Goal: Navigation & Orientation: Find specific page/section

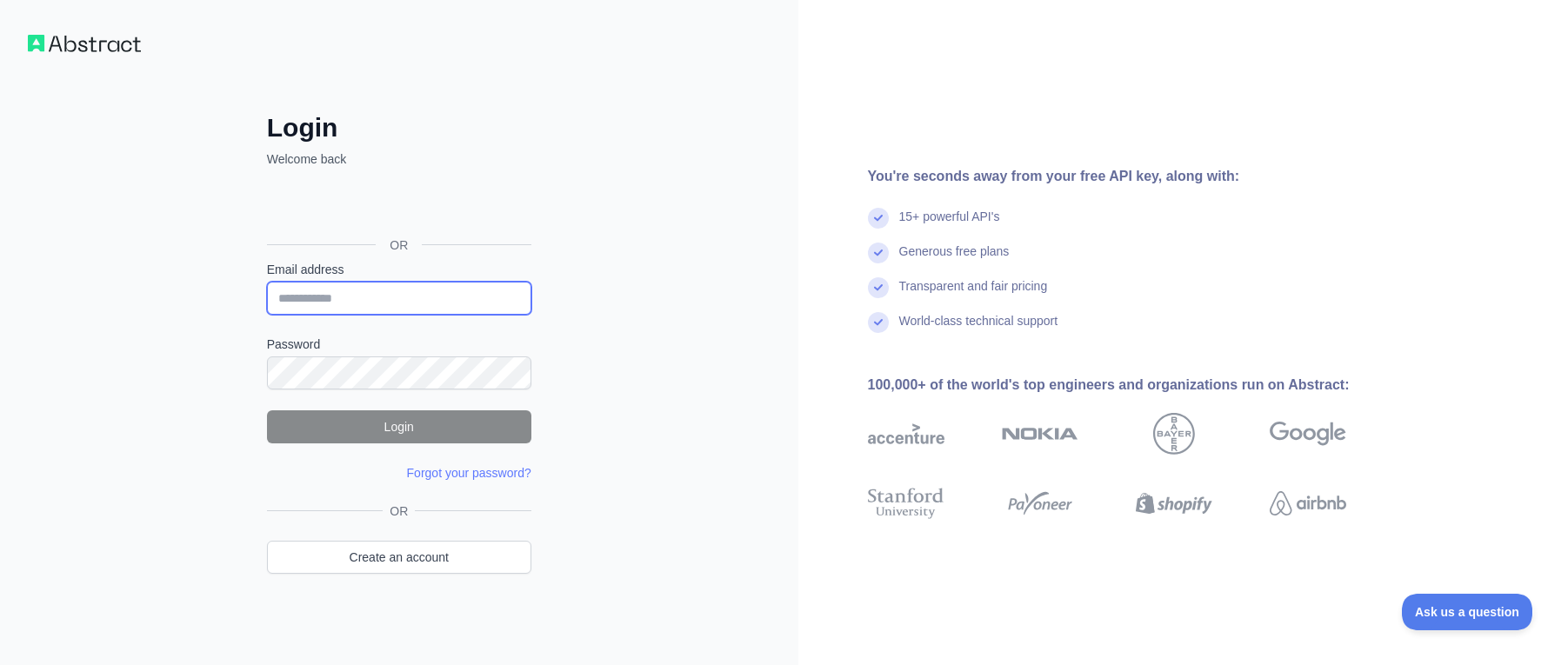
type input "**********"
click at [420, 420] on button "Login" at bounding box center [399, 426] width 264 height 33
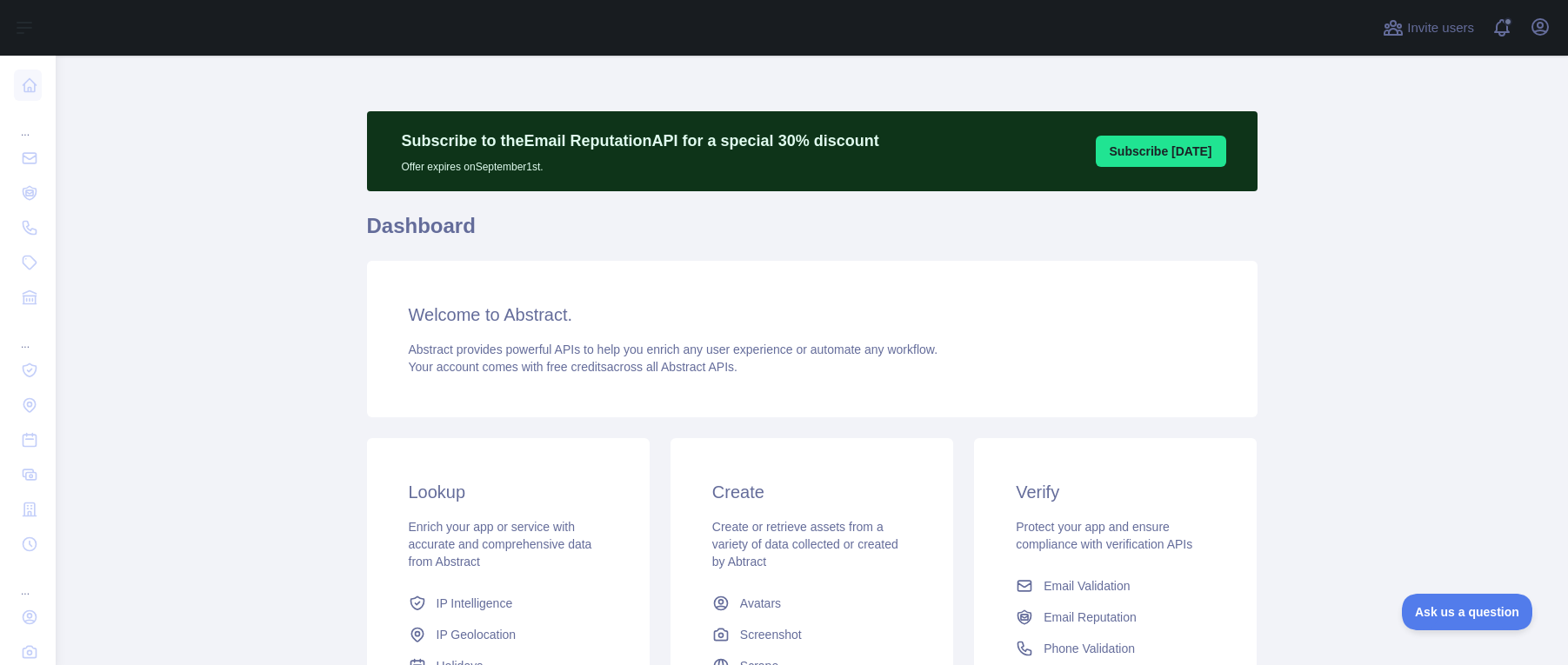
click at [197, 196] on main "Subscribe to the Email Reputation API for a special 30 % discount Offer expires…" at bounding box center [812, 360] width 1513 height 609
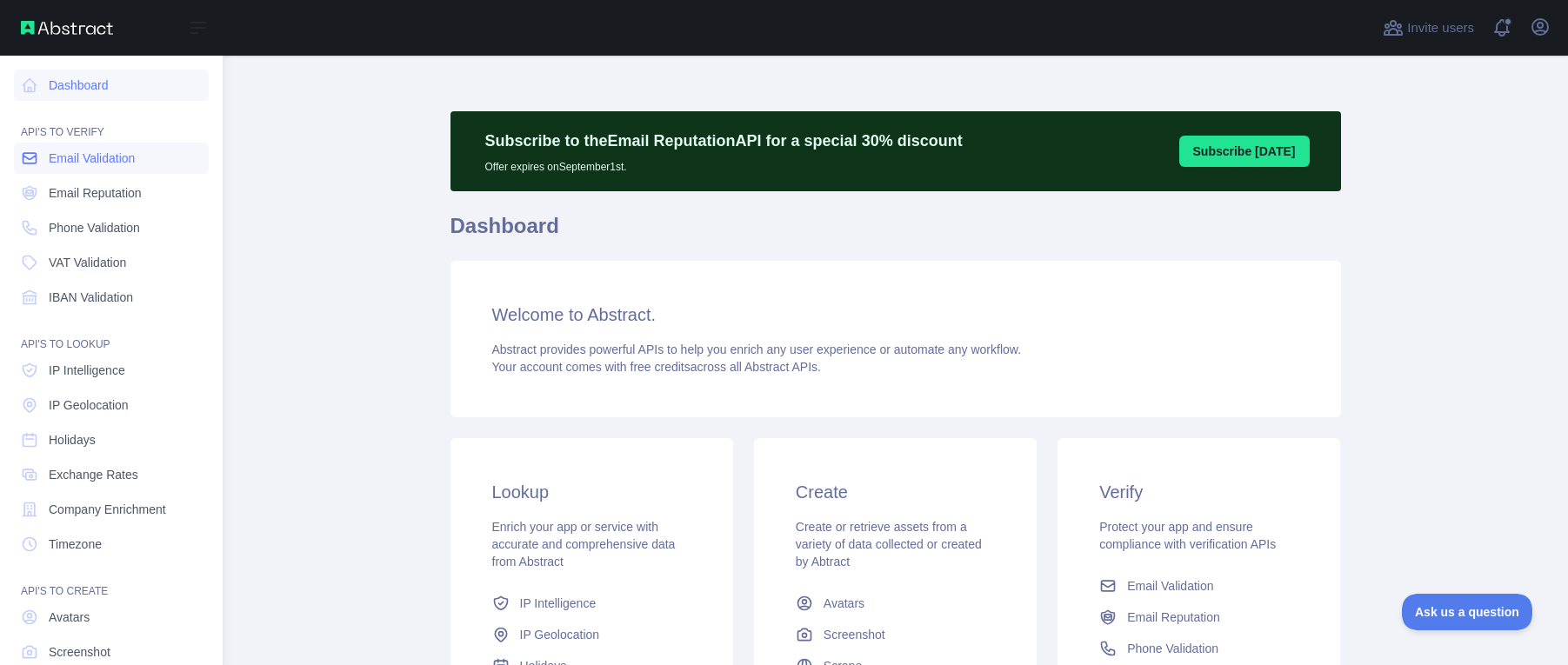
click at [57, 162] on span "Email Validation" at bounding box center [91, 158] width 86 height 18
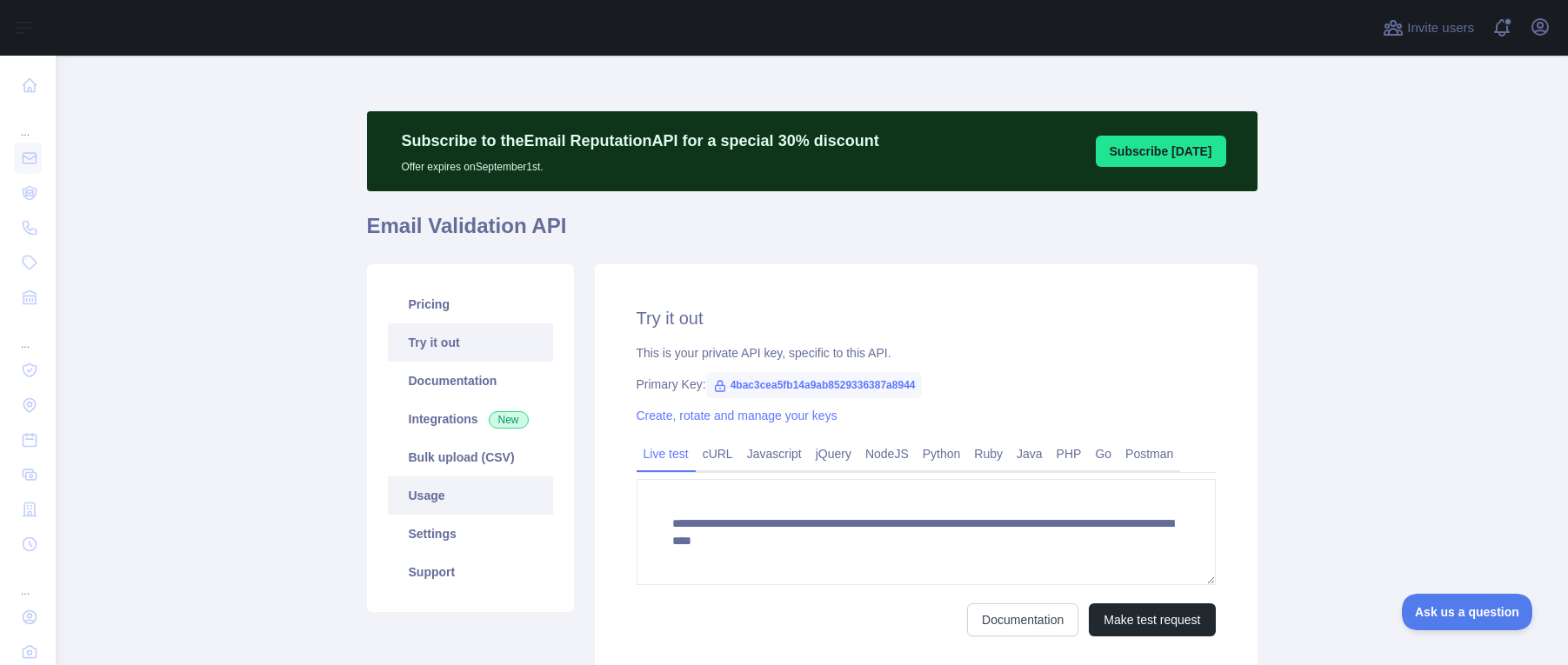
click at [446, 496] on link "Usage" at bounding box center [470, 495] width 165 height 38
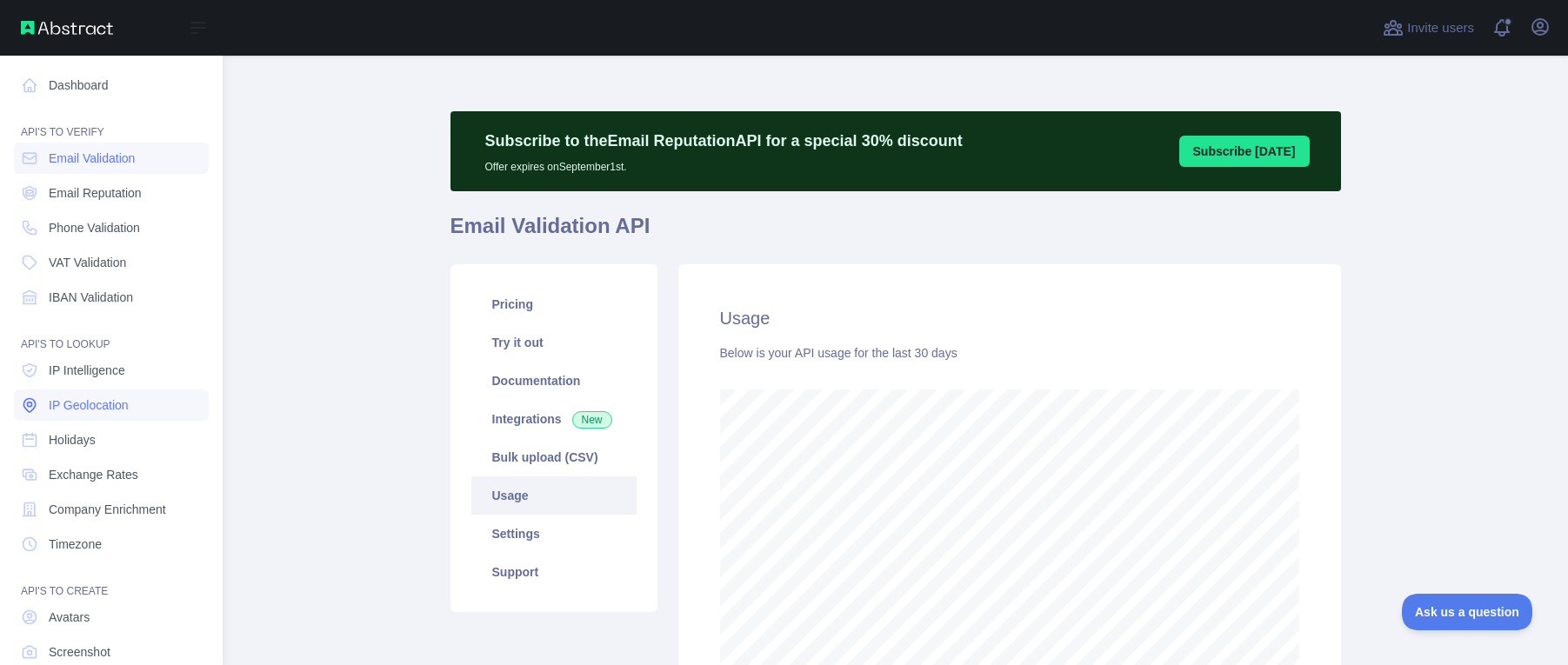
scroll to position [868687, 868560]
click at [69, 608] on span "Avatars" at bounding box center [69, 617] width 41 height 18
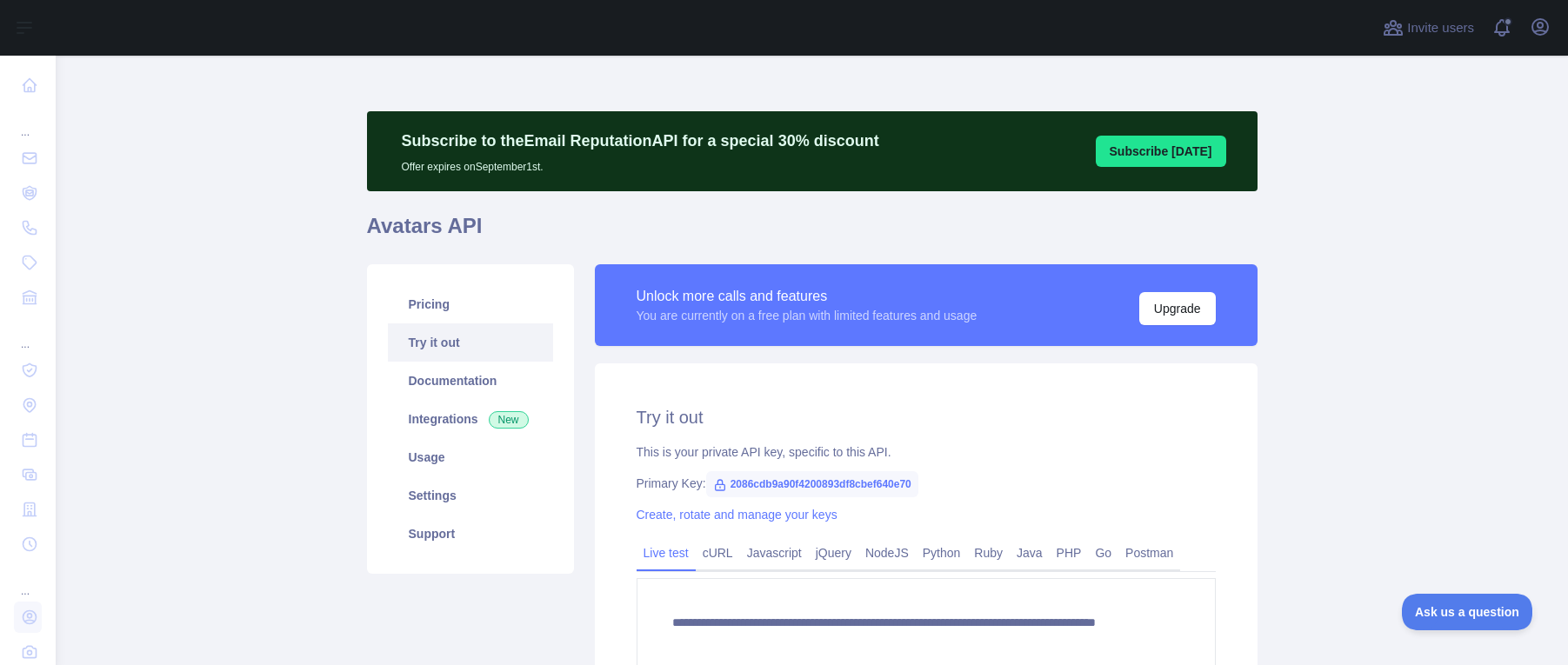
scroll to position [241, 0]
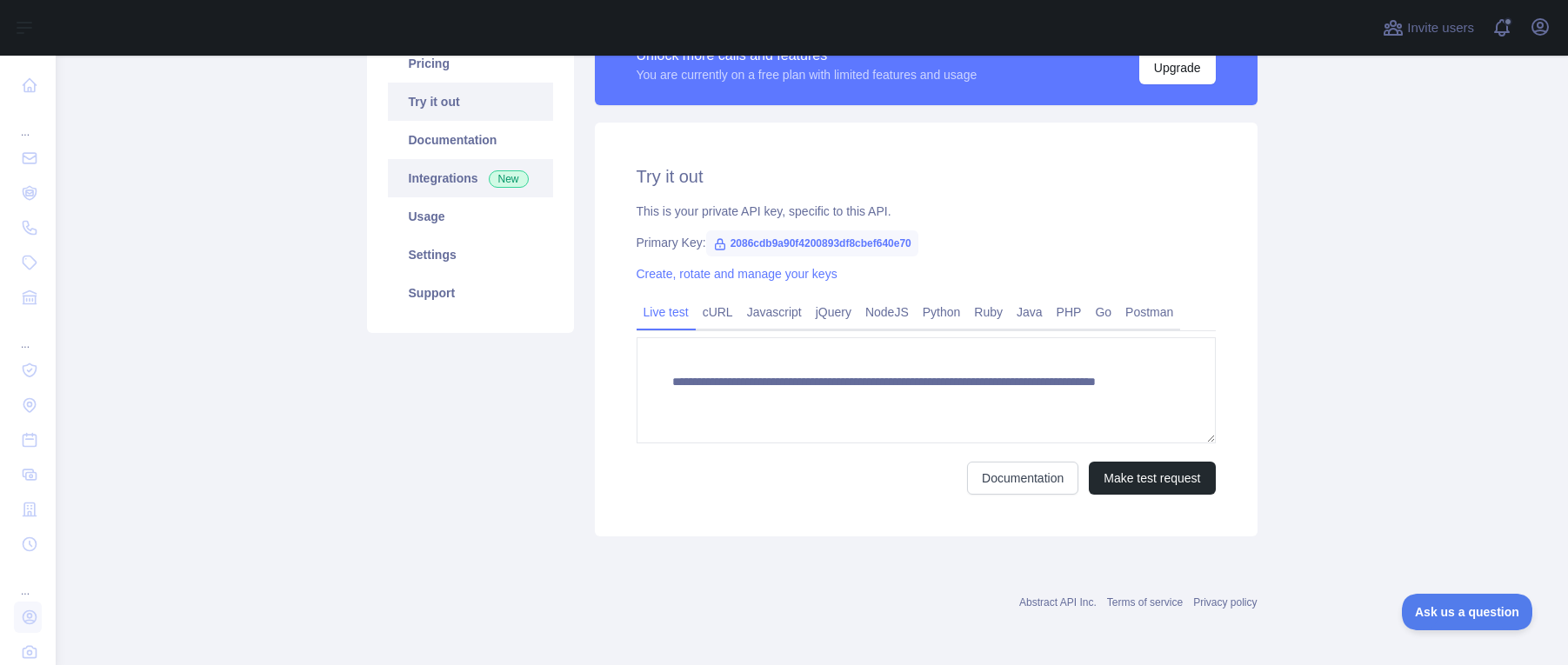
click at [413, 186] on link "Integrations New" at bounding box center [470, 178] width 165 height 38
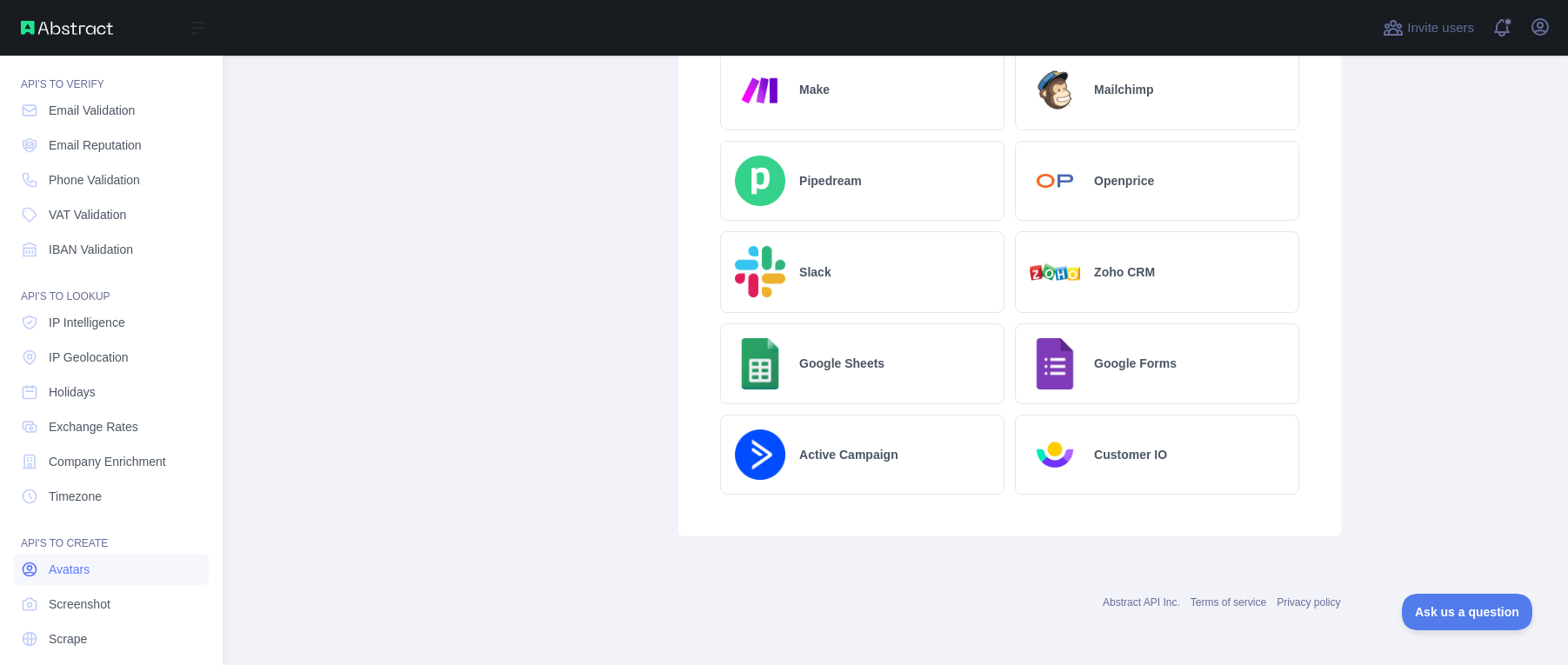
scroll to position [100, 0]
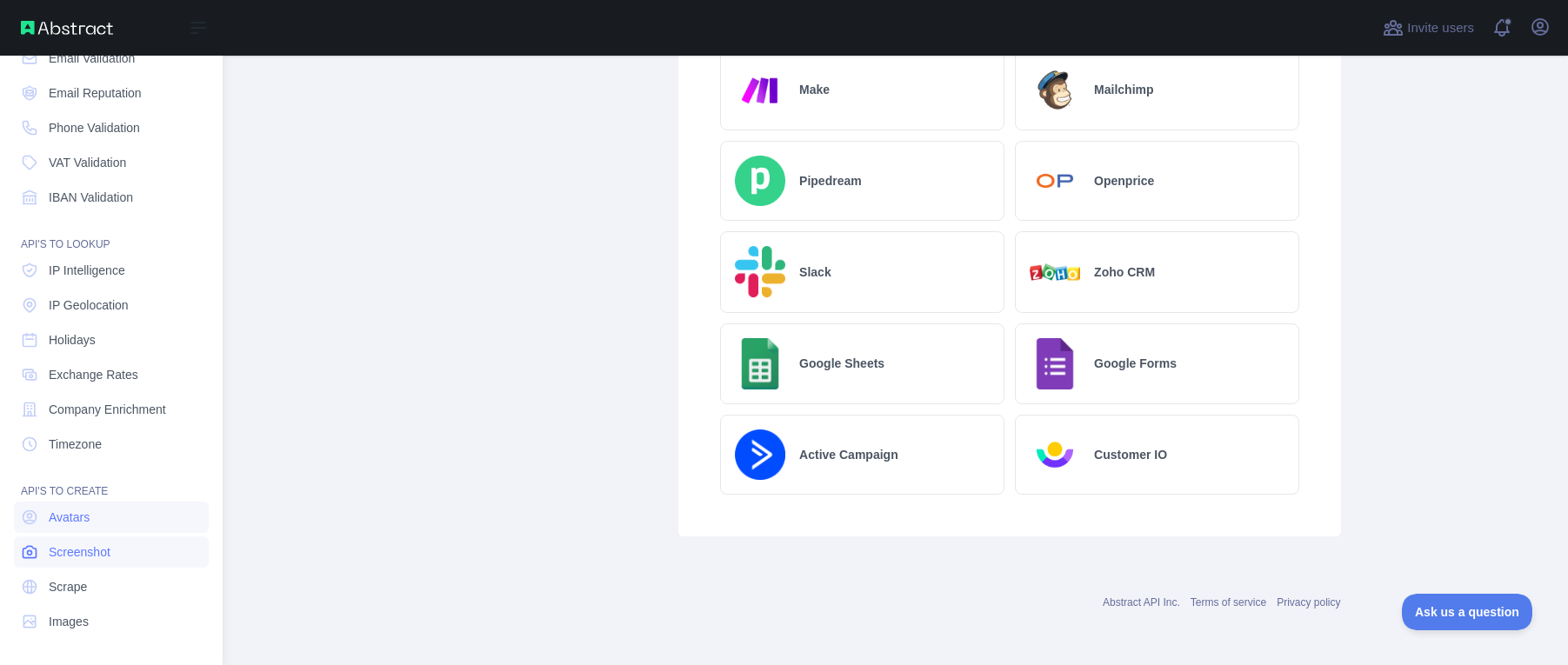
click at [73, 545] on span "Screenshot" at bounding box center [79, 552] width 62 height 18
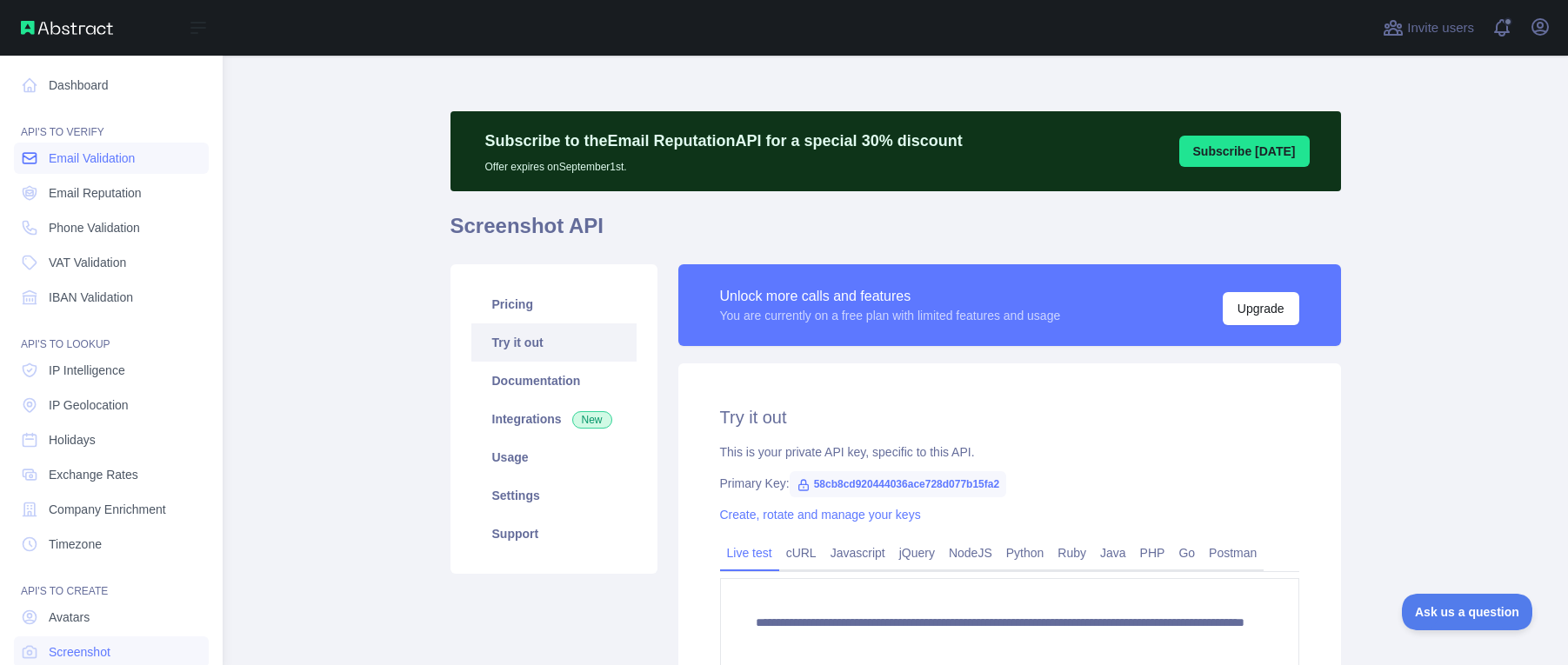
click at [77, 155] on span "Email Validation" at bounding box center [91, 158] width 86 height 18
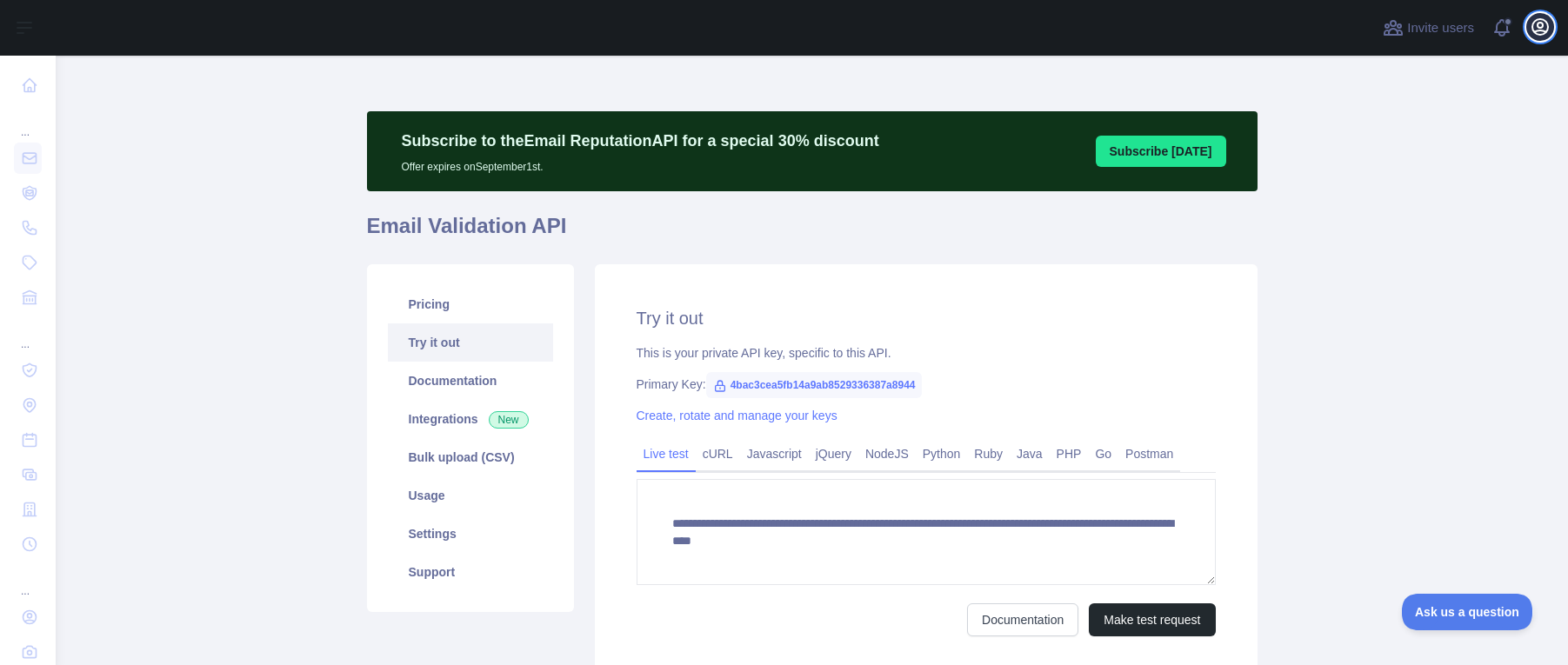
click at [1530, 32] on icon "button" at bounding box center [1540, 27] width 21 height 21
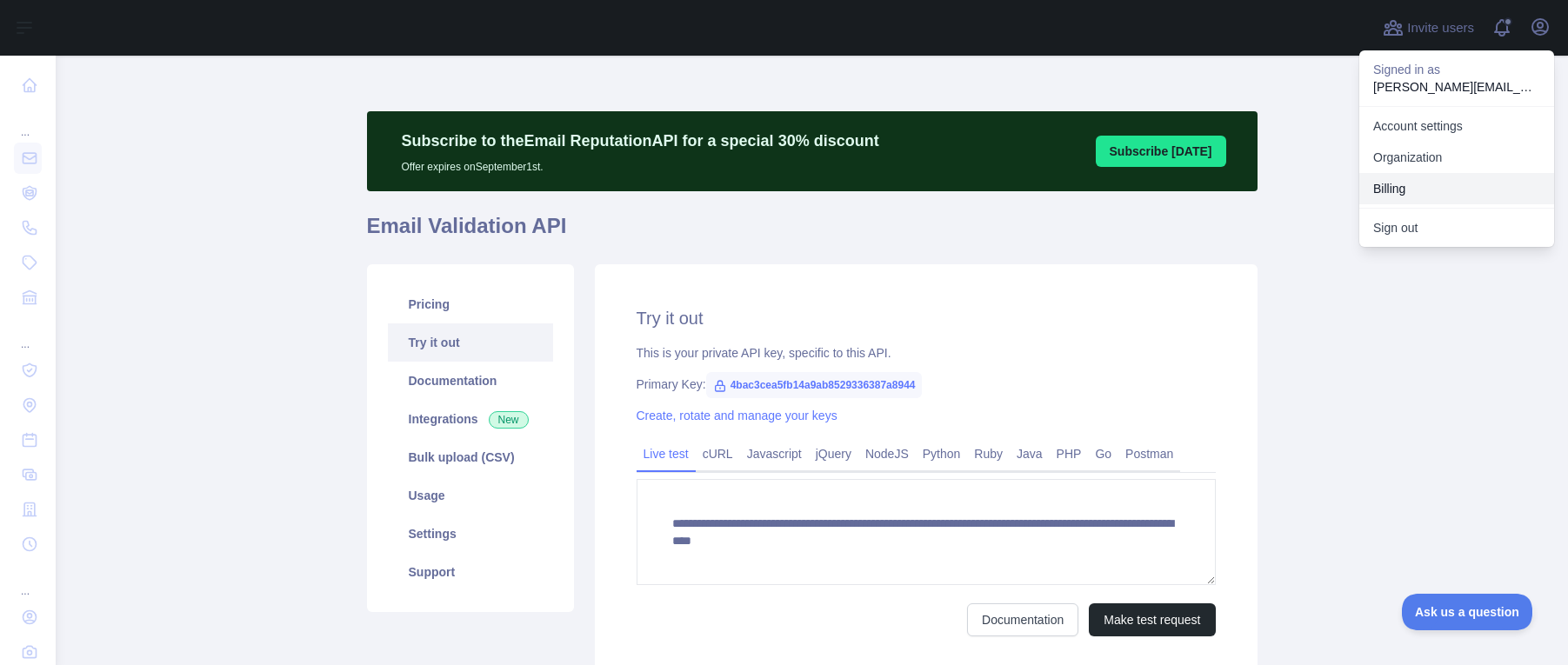
click at [1403, 191] on button "Billing" at bounding box center [1457, 188] width 195 height 32
